Goal: Task Accomplishment & Management: Manage account settings

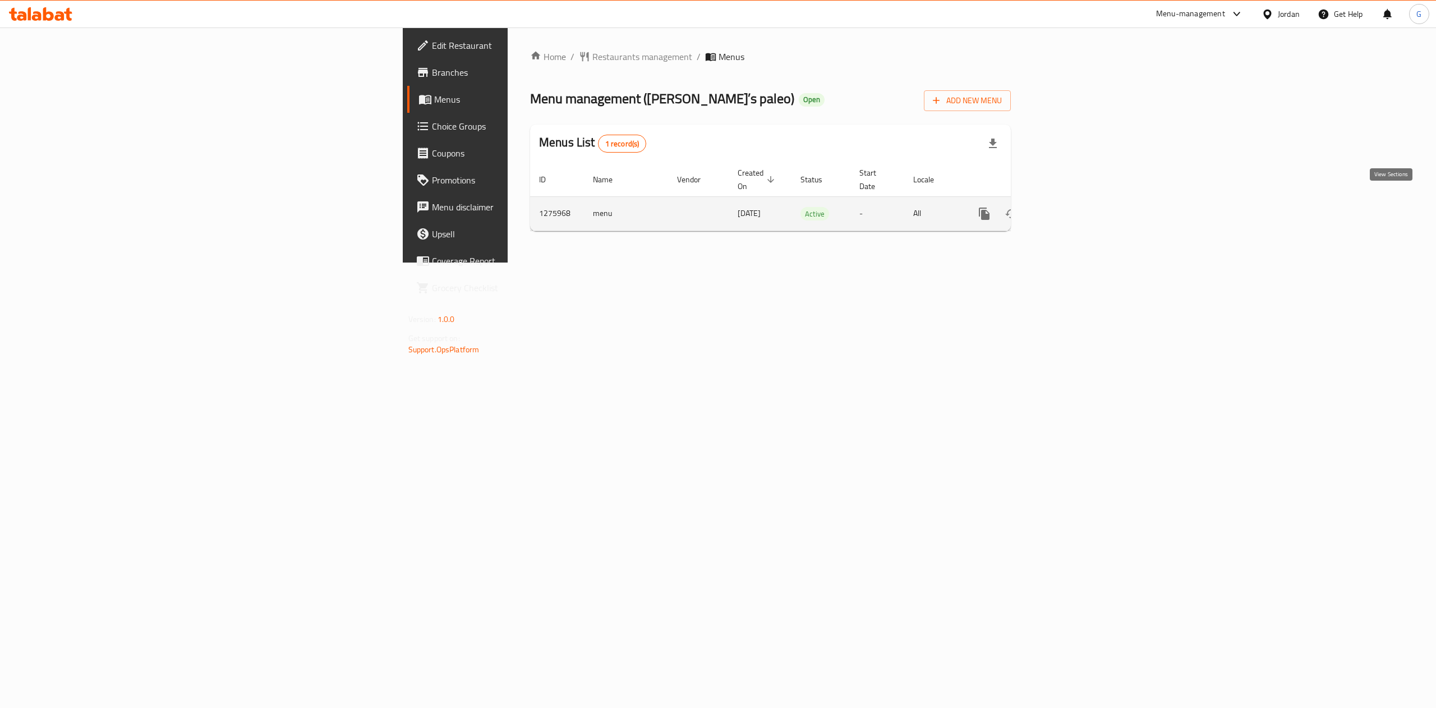
click at [1072, 207] on icon "enhanced table" at bounding box center [1064, 213] width 13 height 13
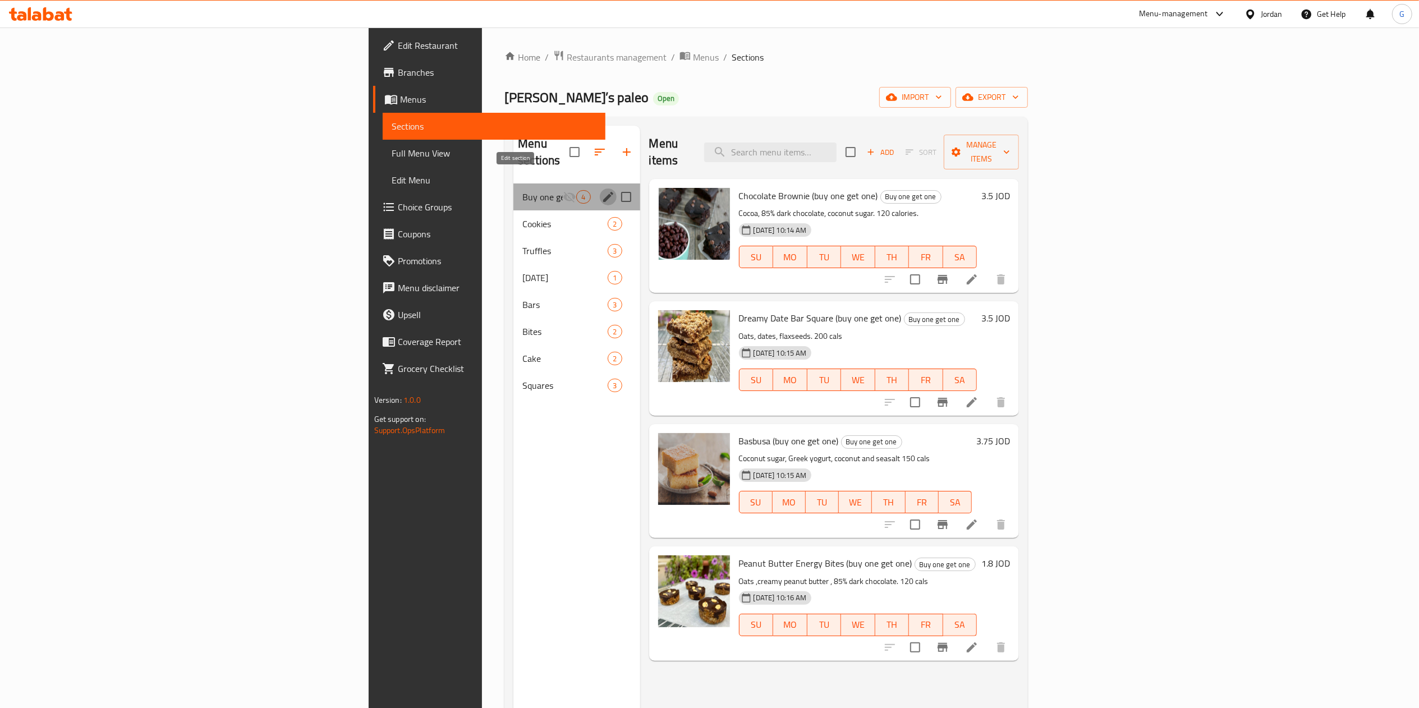
click at [603, 192] on icon "edit" at bounding box center [608, 197] width 10 height 10
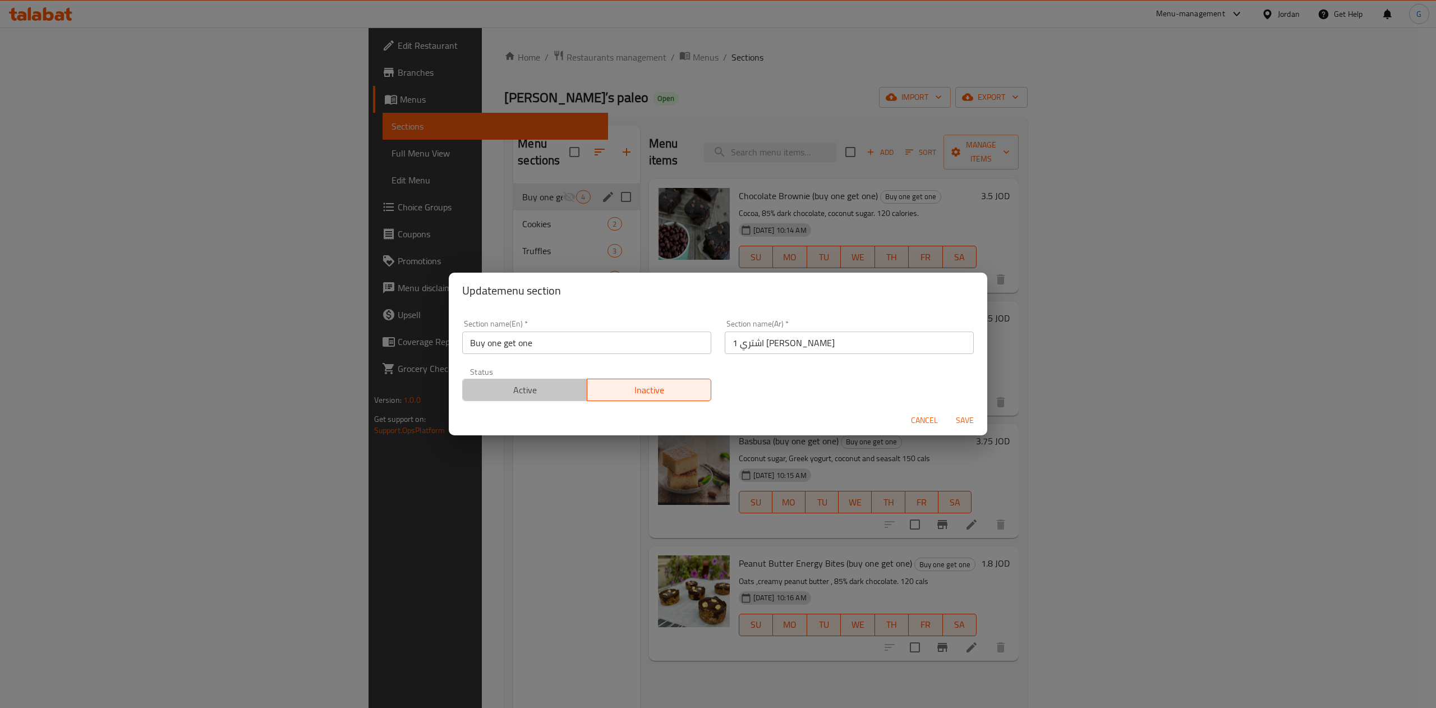
click at [526, 389] on span "Active" at bounding box center [525, 390] width 116 height 16
click at [966, 426] on span "Save" at bounding box center [964, 420] width 27 height 14
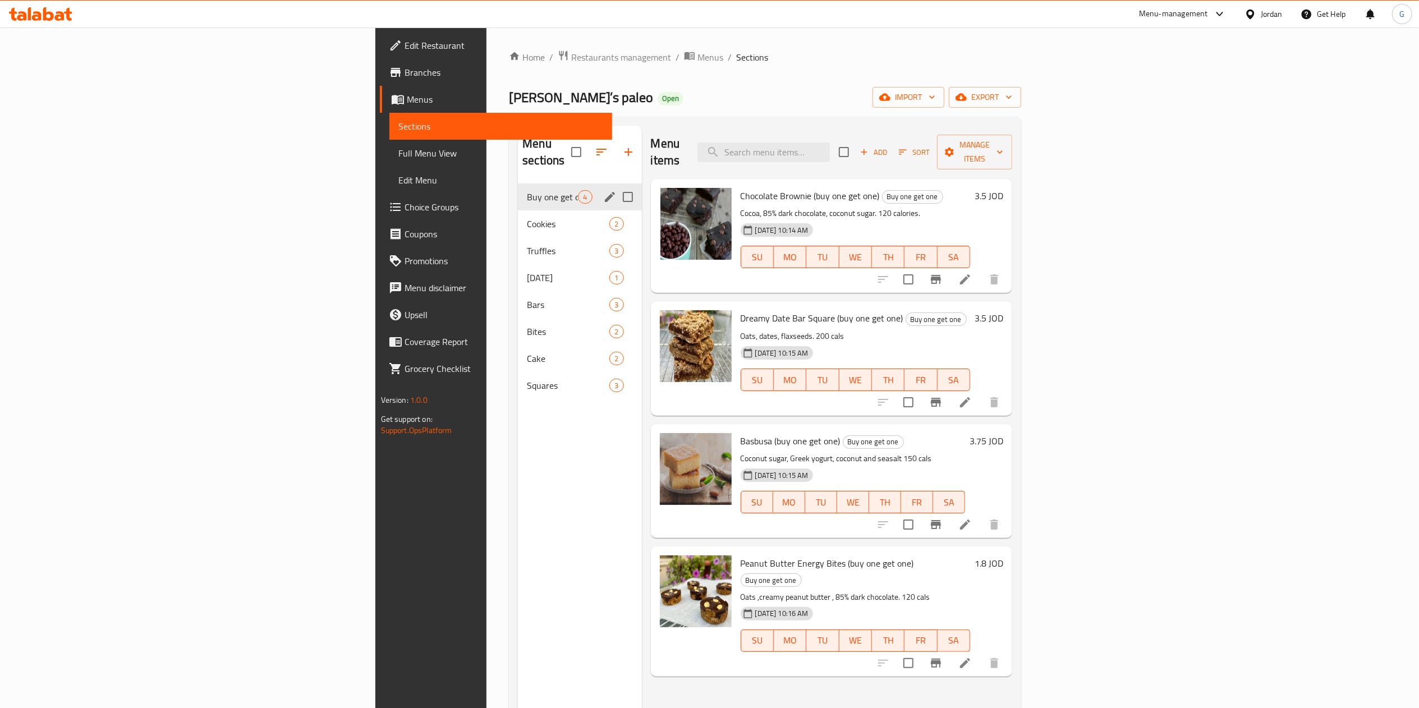
click at [43, 13] on icon at bounding box center [48, 13] width 11 height 13
